Goal: Transaction & Acquisition: Purchase product/service

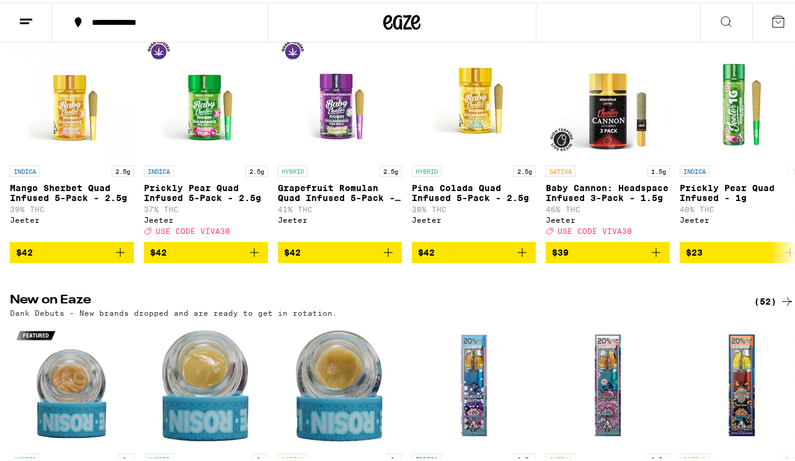
scroll to position [793, 0]
